Goal: Information Seeking & Learning: Learn about a topic

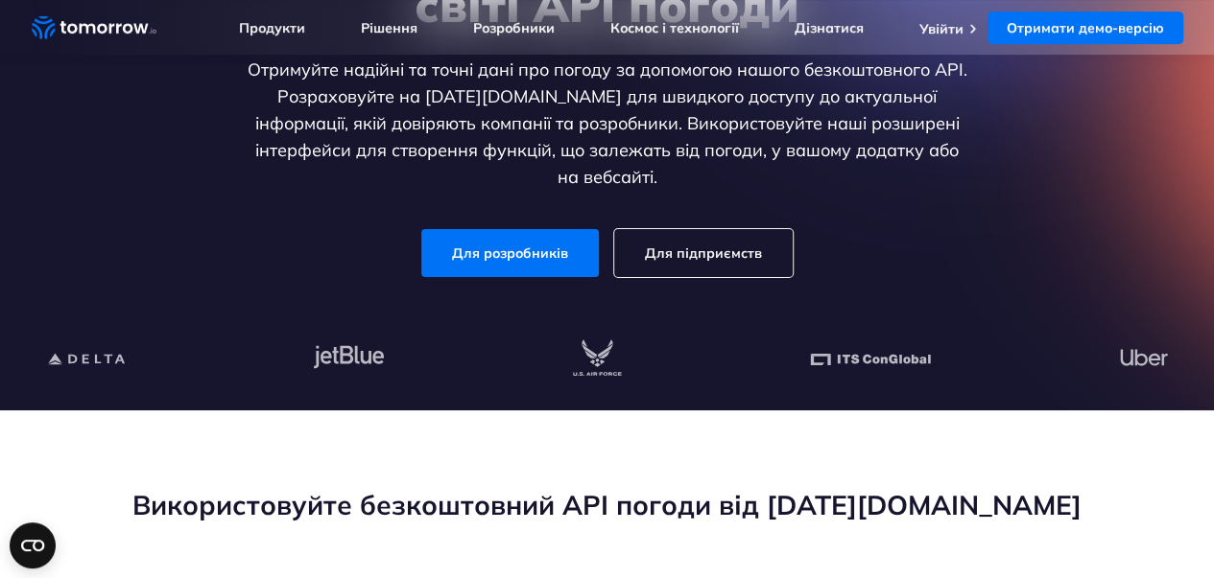
scroll to position [288, 0]
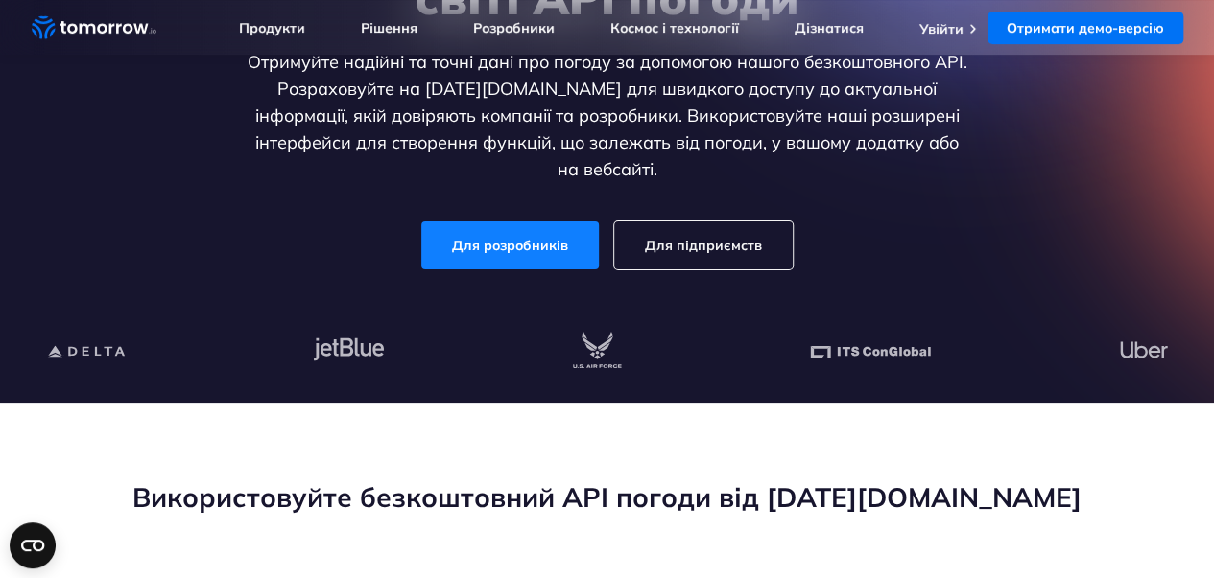
click at [510, 237] on font "Для розробників" at bounding box center [510, 245] width 116 height 17
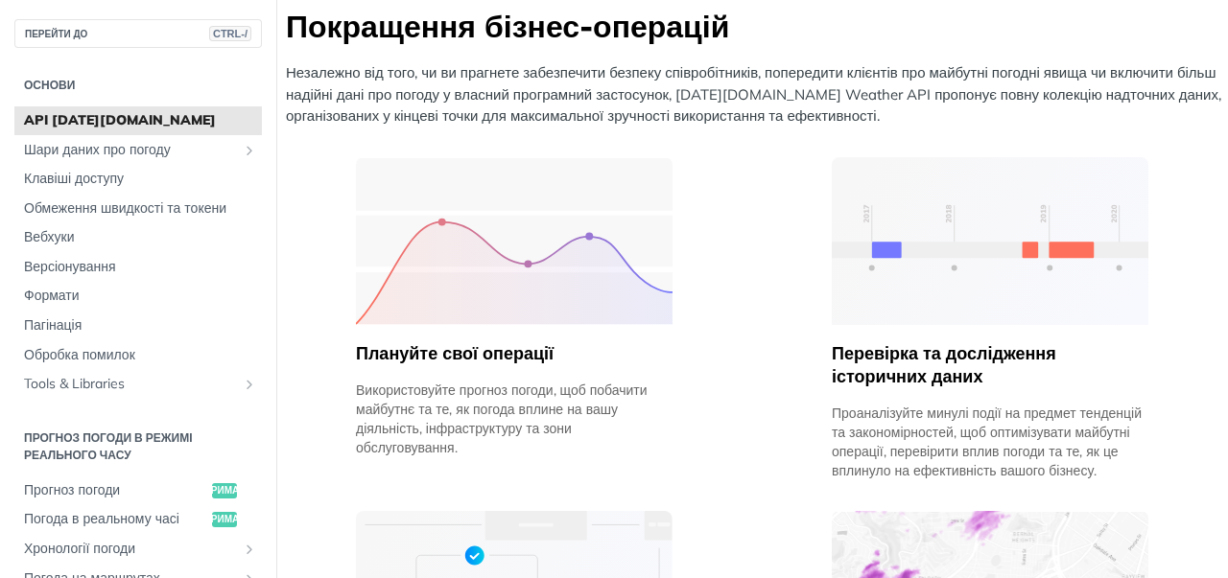
scroll to position [863, 0]
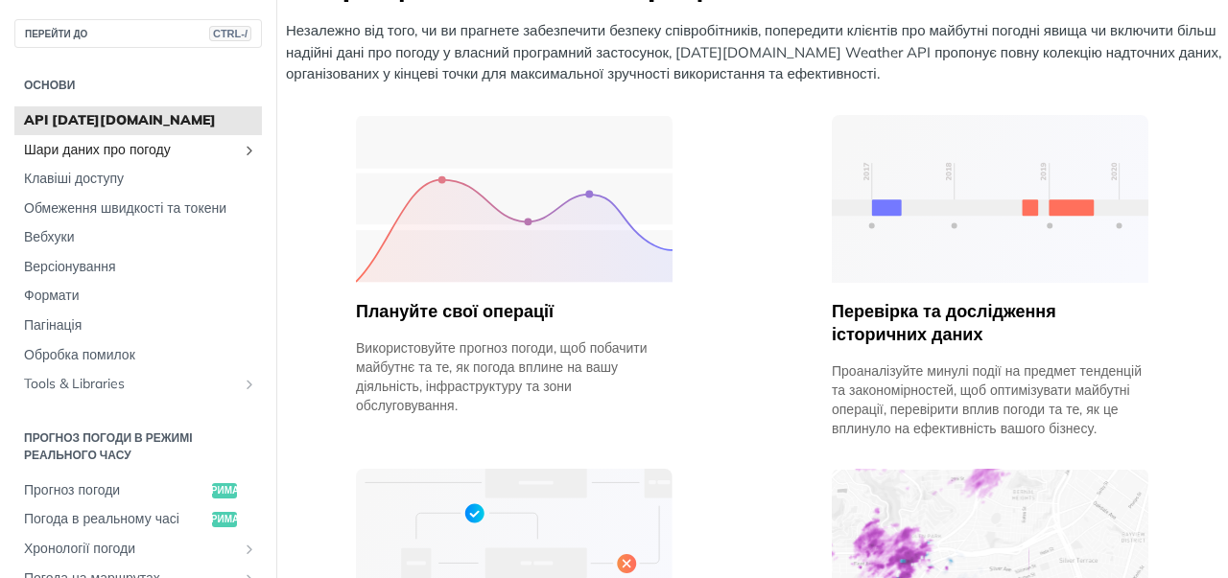
click at [103, 154] on font "Шари даних про погоду" at bounding box center [97, 149] width 147 height 17
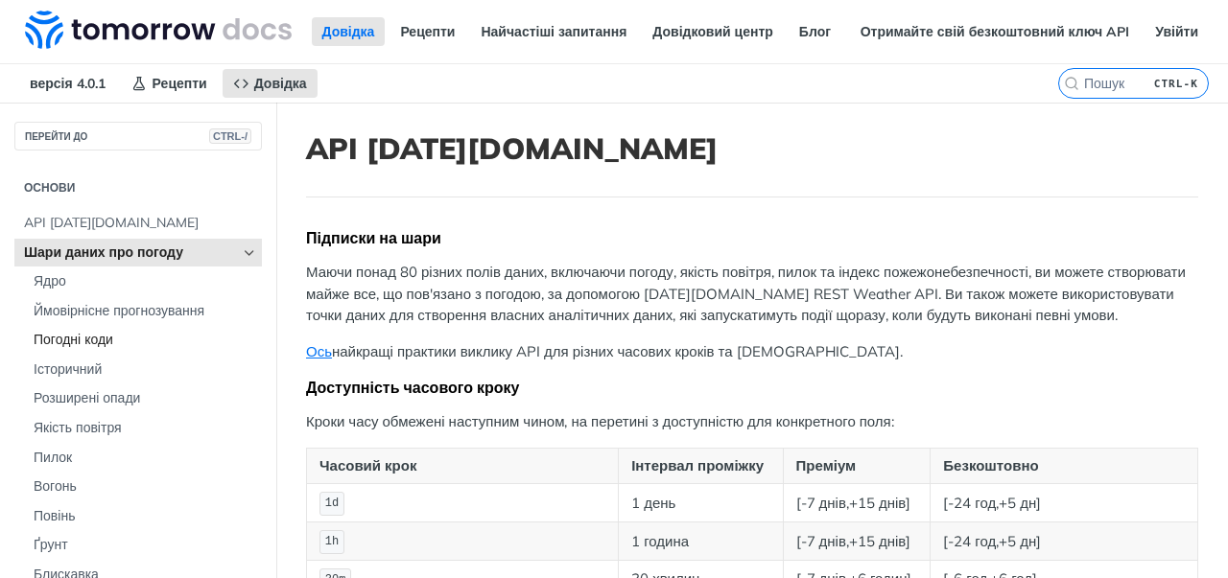
click at [83, 331] on font "Погодні коди" at bounding box center [74, 339] width 80 height 17
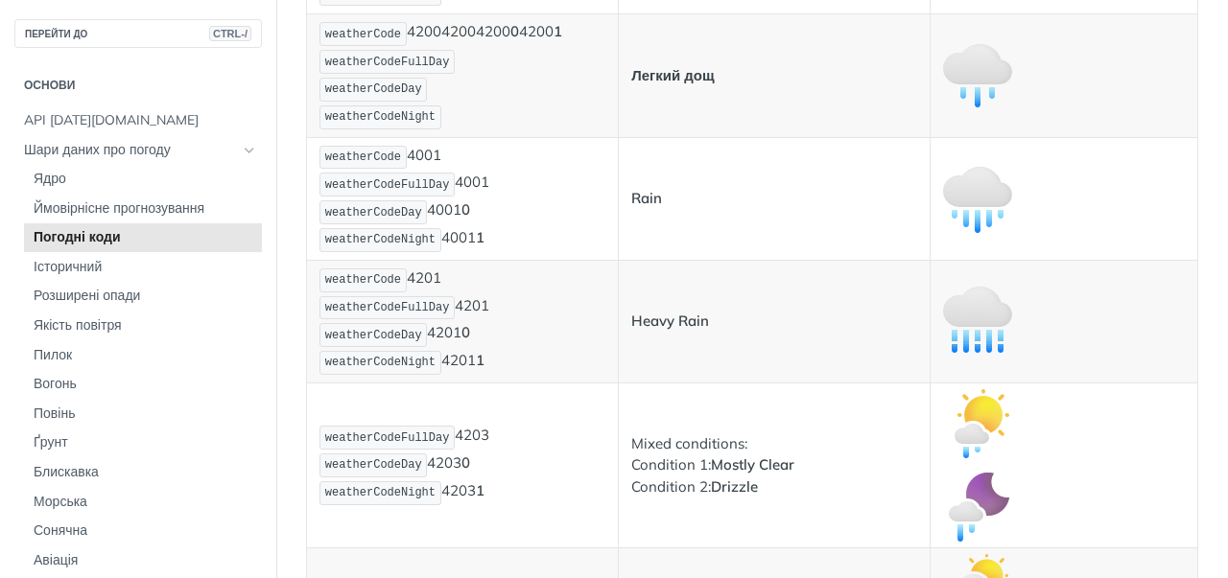
scroll to position [2302, 0]
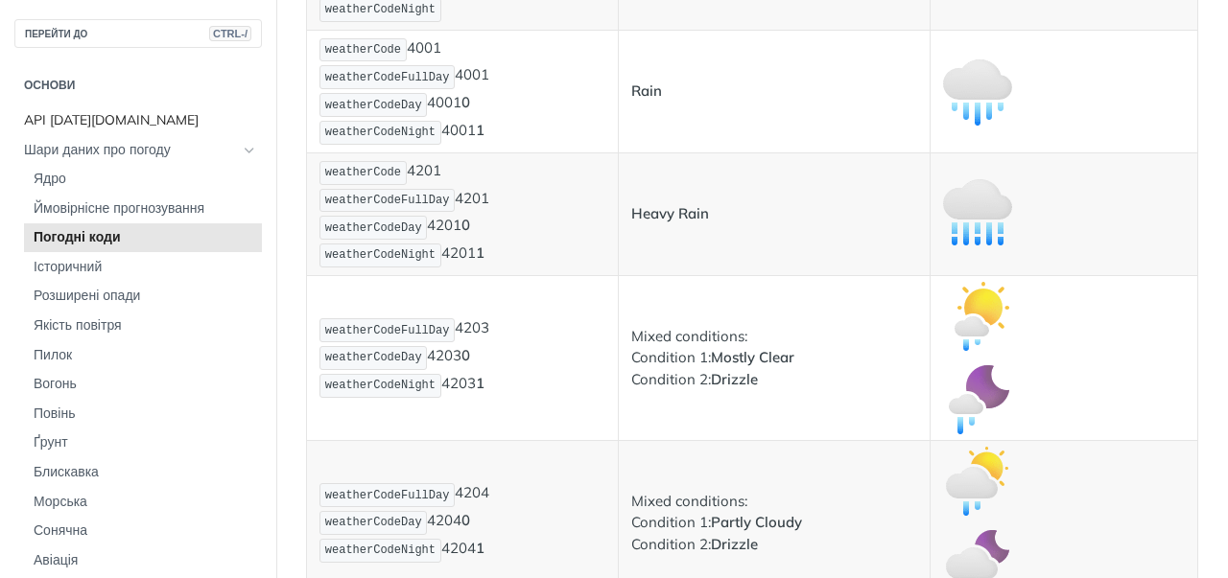
click at [91, 124] on font "API [DATE][DOMAIN_NAME]" at bounding box center [111, 119] width 175 height 17
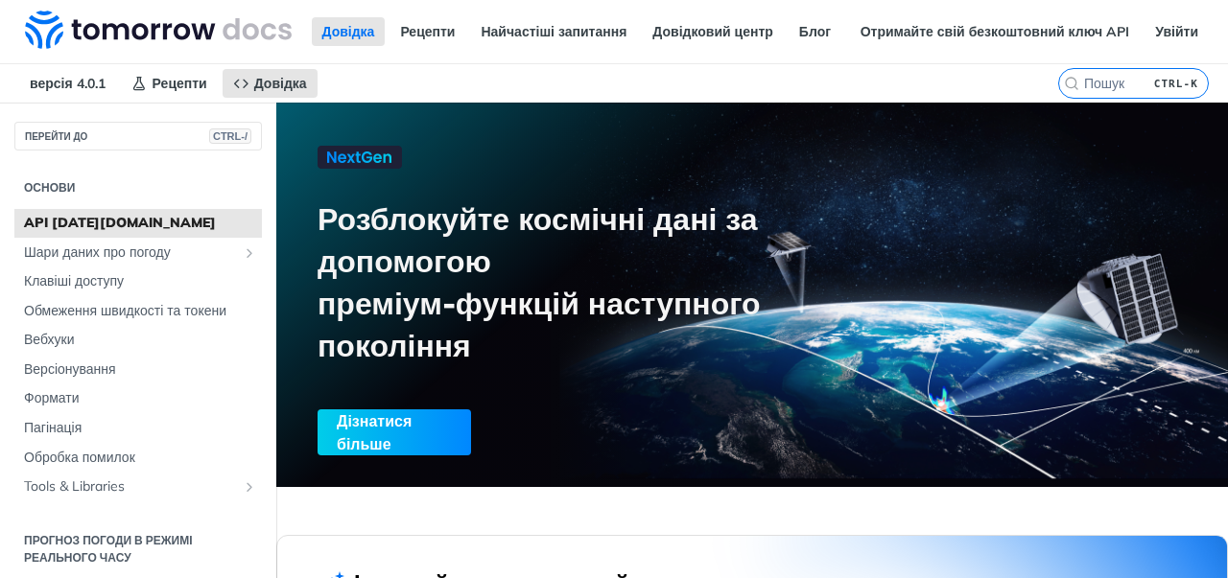
click at [387, 426] on font "Дізнатися більше" at bounding box center [374, 433] width 75 height 42
